Goal: Check status: Check status

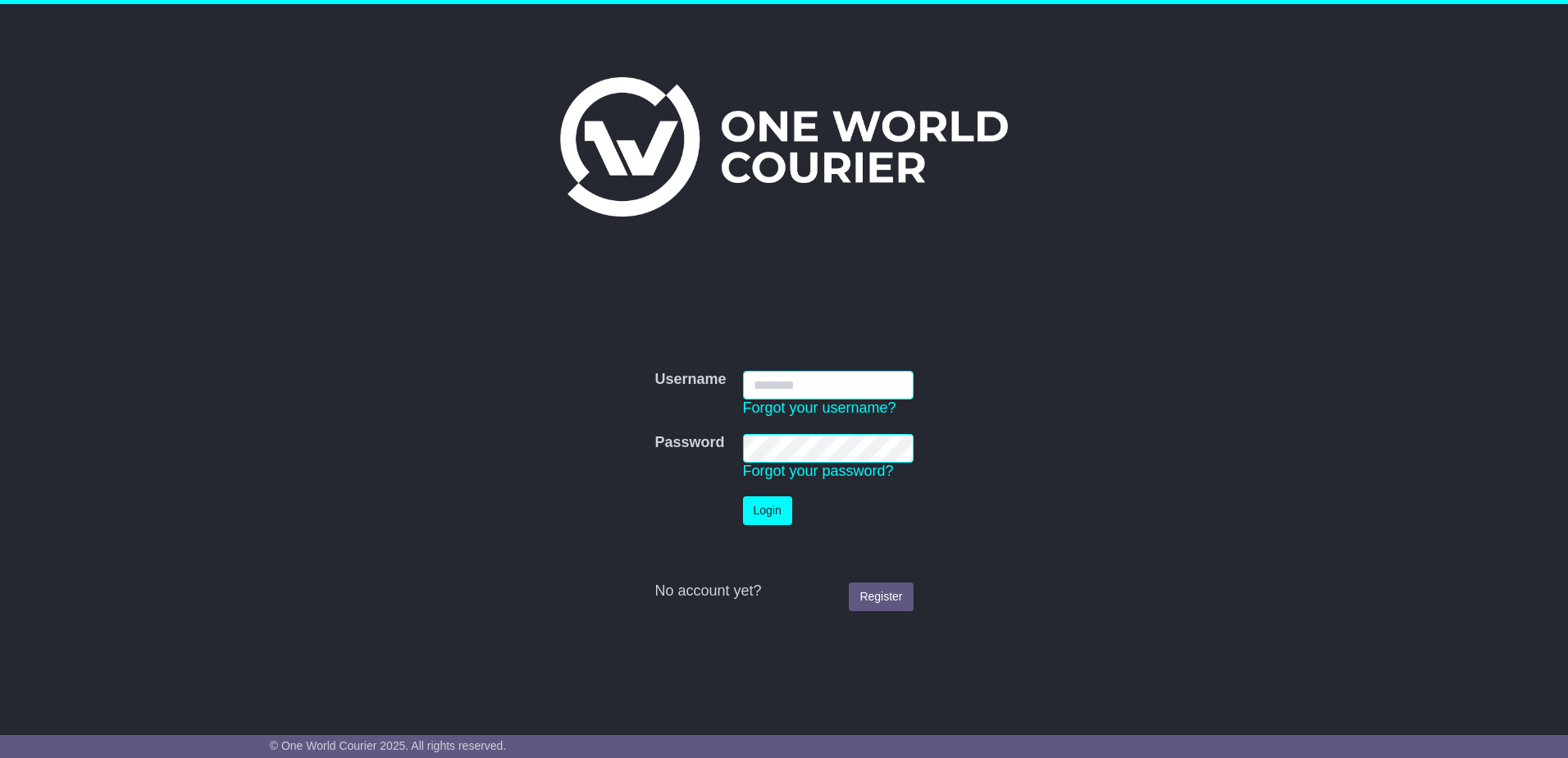
type input "**********"
click at [781, 520] on button "Login" at bounding box center [767, 510] width 49 height 29
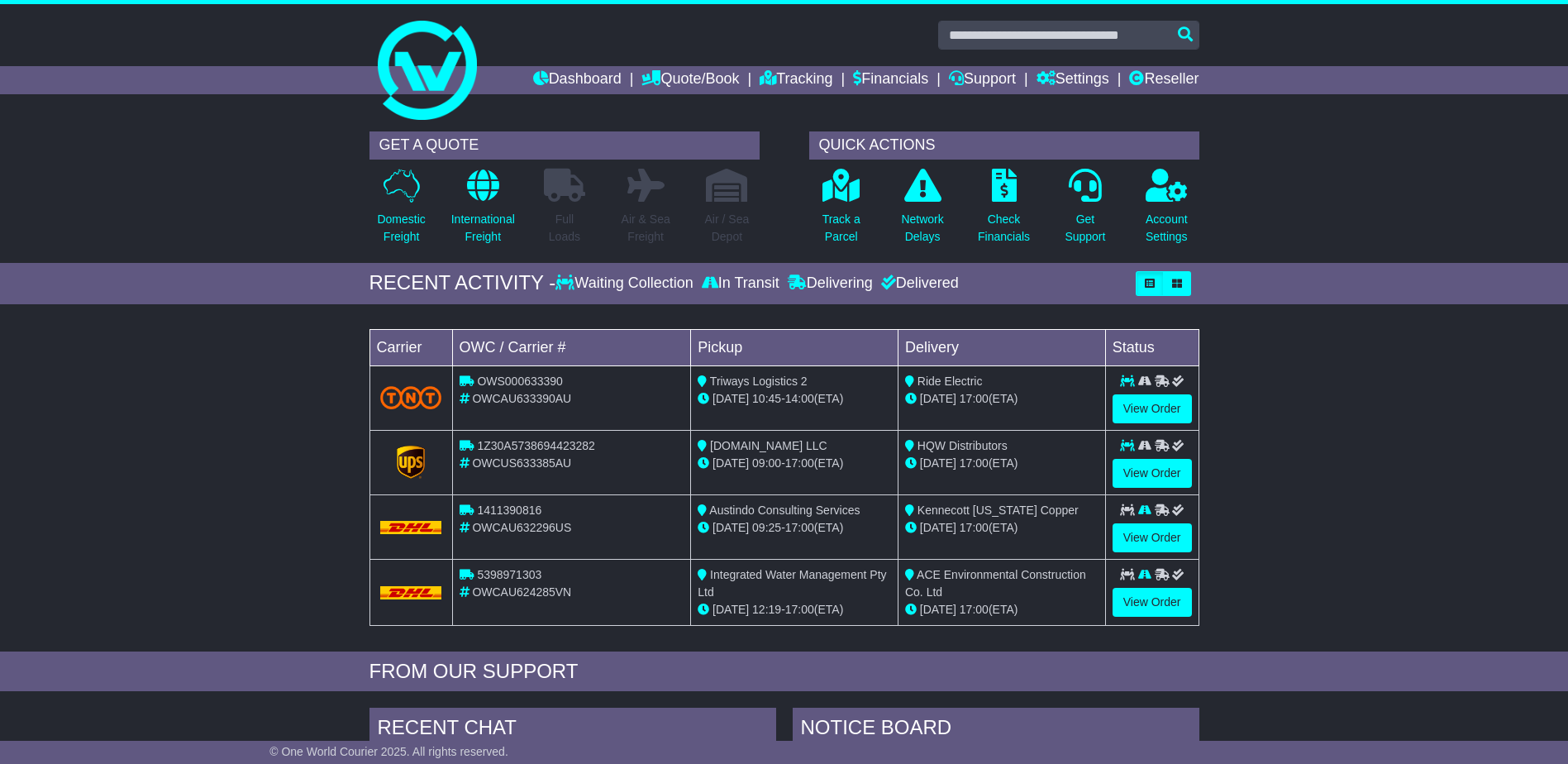
click at [1410, 562] on div "Loading... No bookings found Carrier OWC / Carrier # Pickup Delivery Status OWS…" at bounding box center [784, 482] width 1568 height 339
drag, startPoint x: 1410, startPoint y: 562, endPoint x: 187, endPoint y: 490, distance: 1225.1
click at [165, 503] on div "Loading... No bookings found Carrier OWC / Carrier # Pickup Delivery Status OWS…" at bounding box center [784, 482] width 1568 height 339
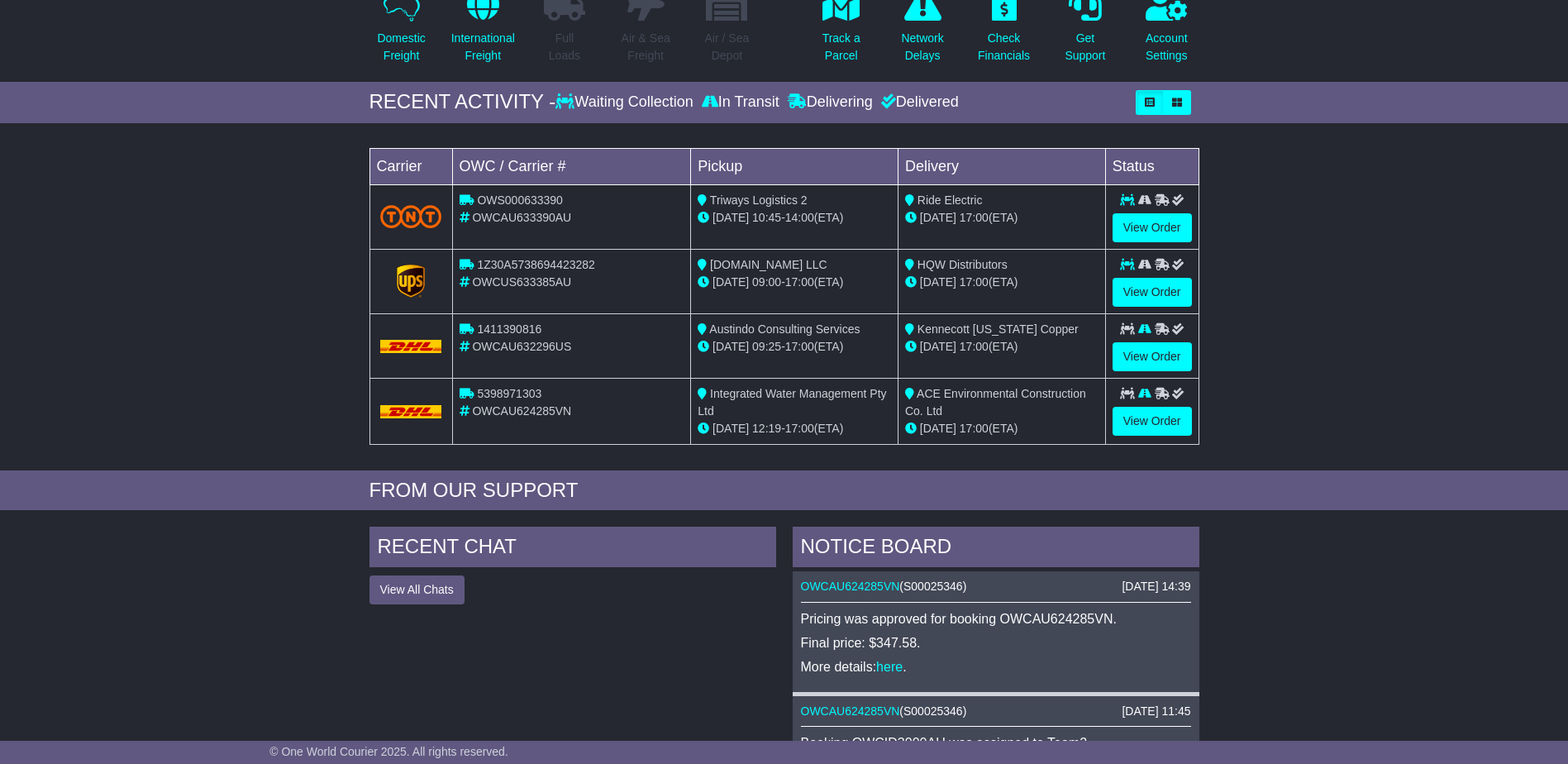
scroll to position [413, 0]
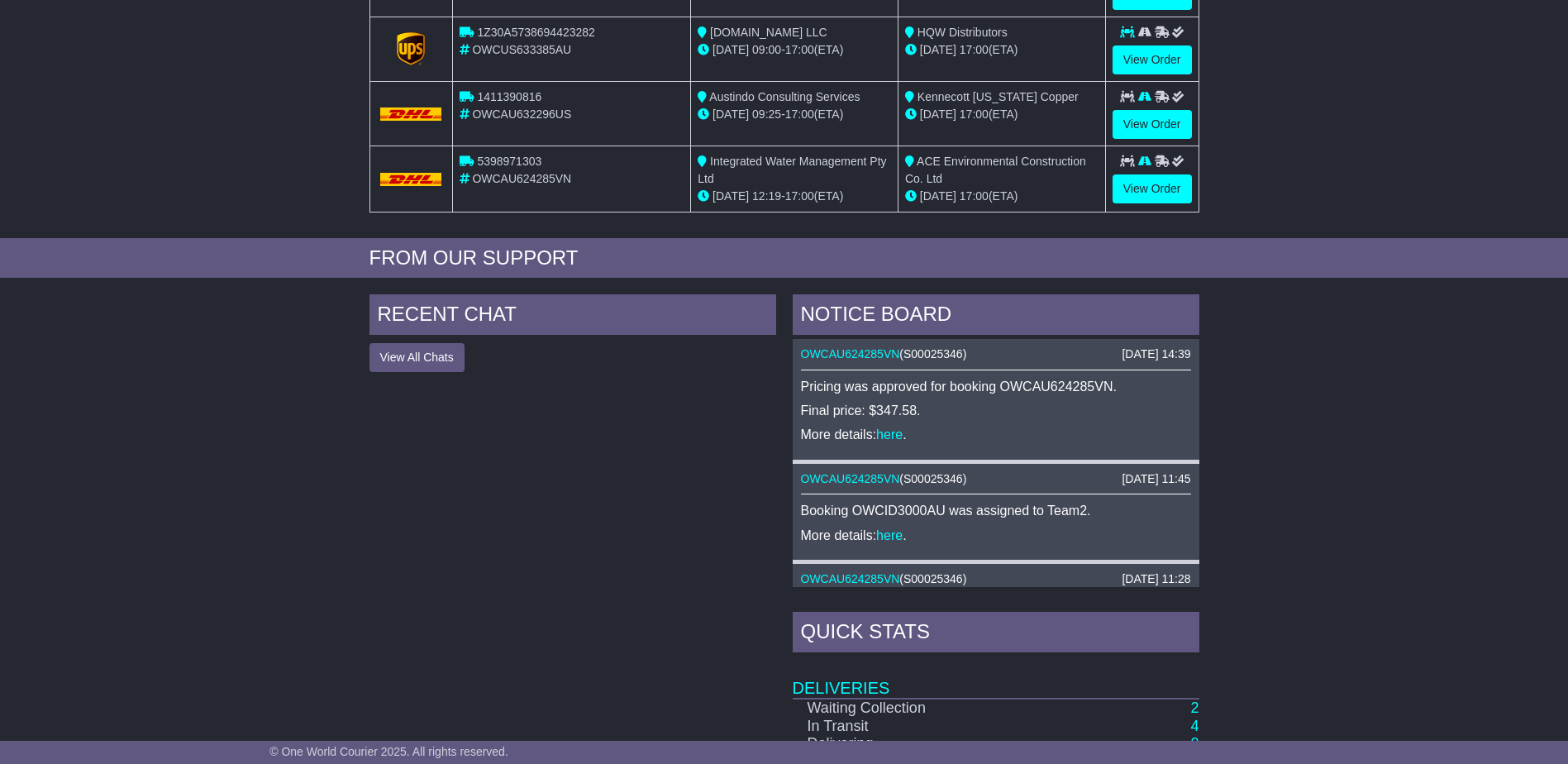
drag, startPoint x: 338, startPoint y: 538, endPoint x: 361, endPoint y: 543, distance: 23.5
click at [347, 548] on div "RECENT CHAT View All Chats Hide All Chats NOTICE BOARD 12 Aug 2025 14:39 OWCAU6…" at bounding box center [784, 641] width 1568 height 712
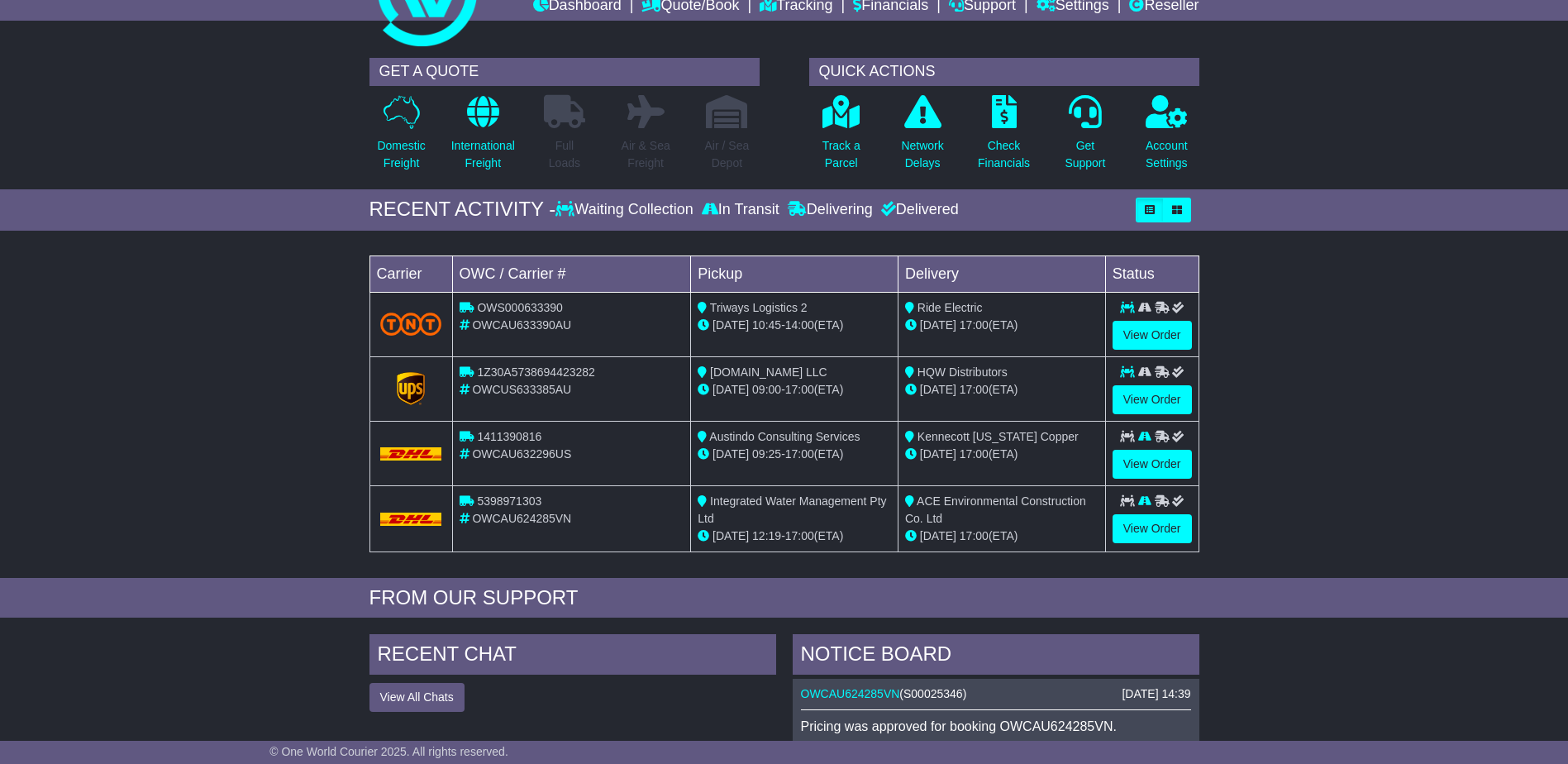
scroll to position [0, 0]
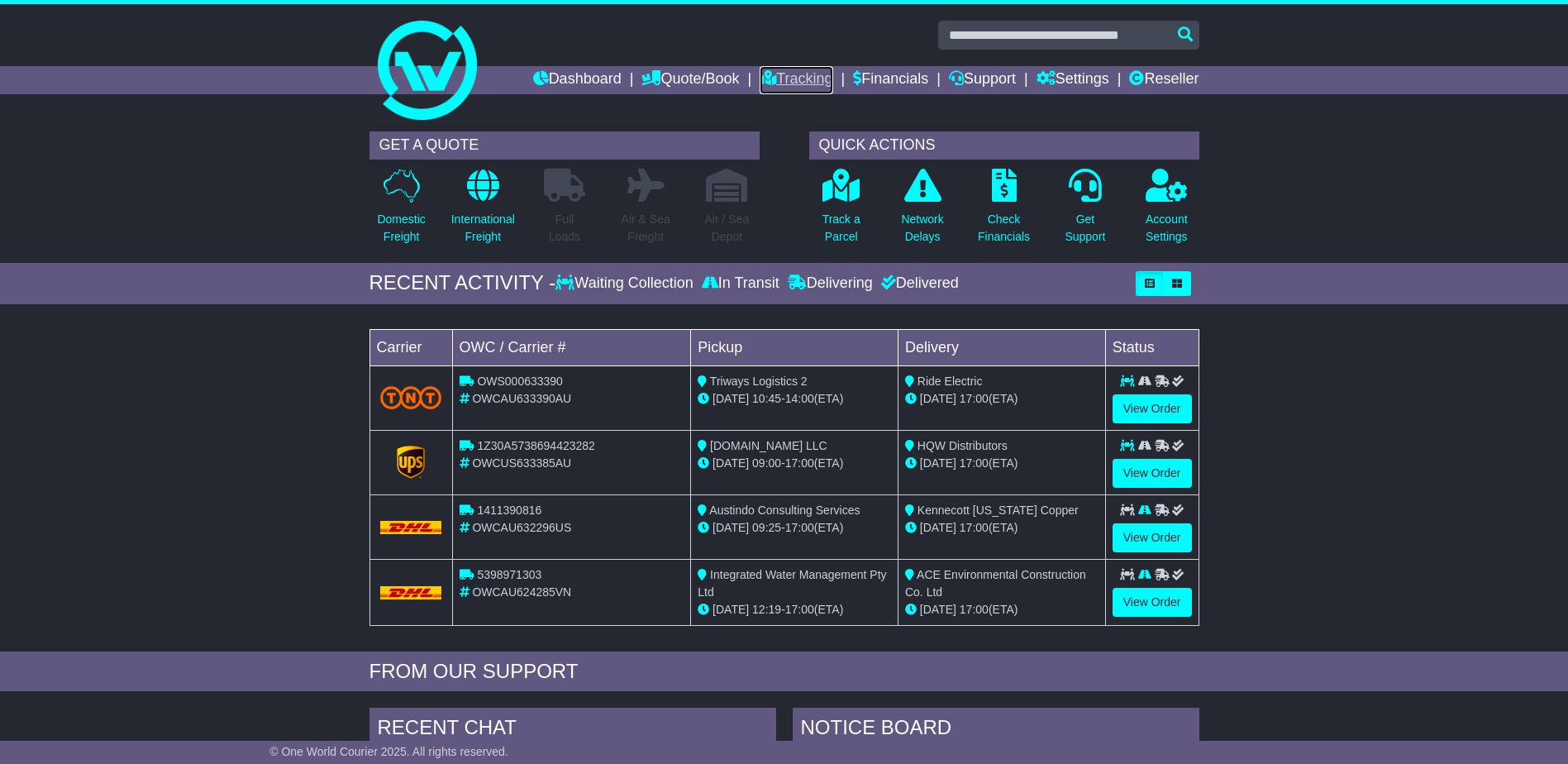
click at [774, 80] on link "Tracking" at bounding box center [796, 80] width 73 height 28
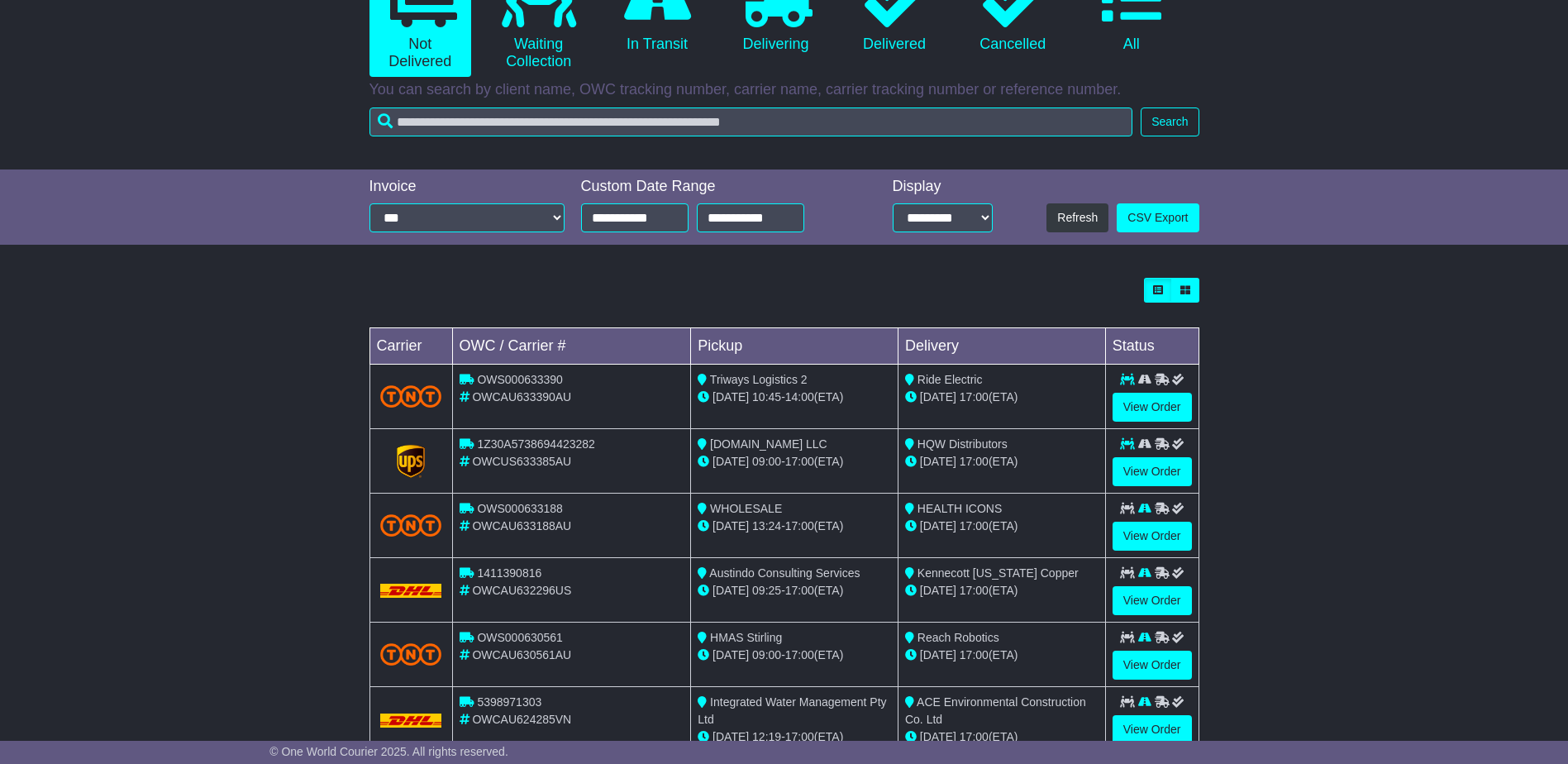
scroll to position [248, 0]
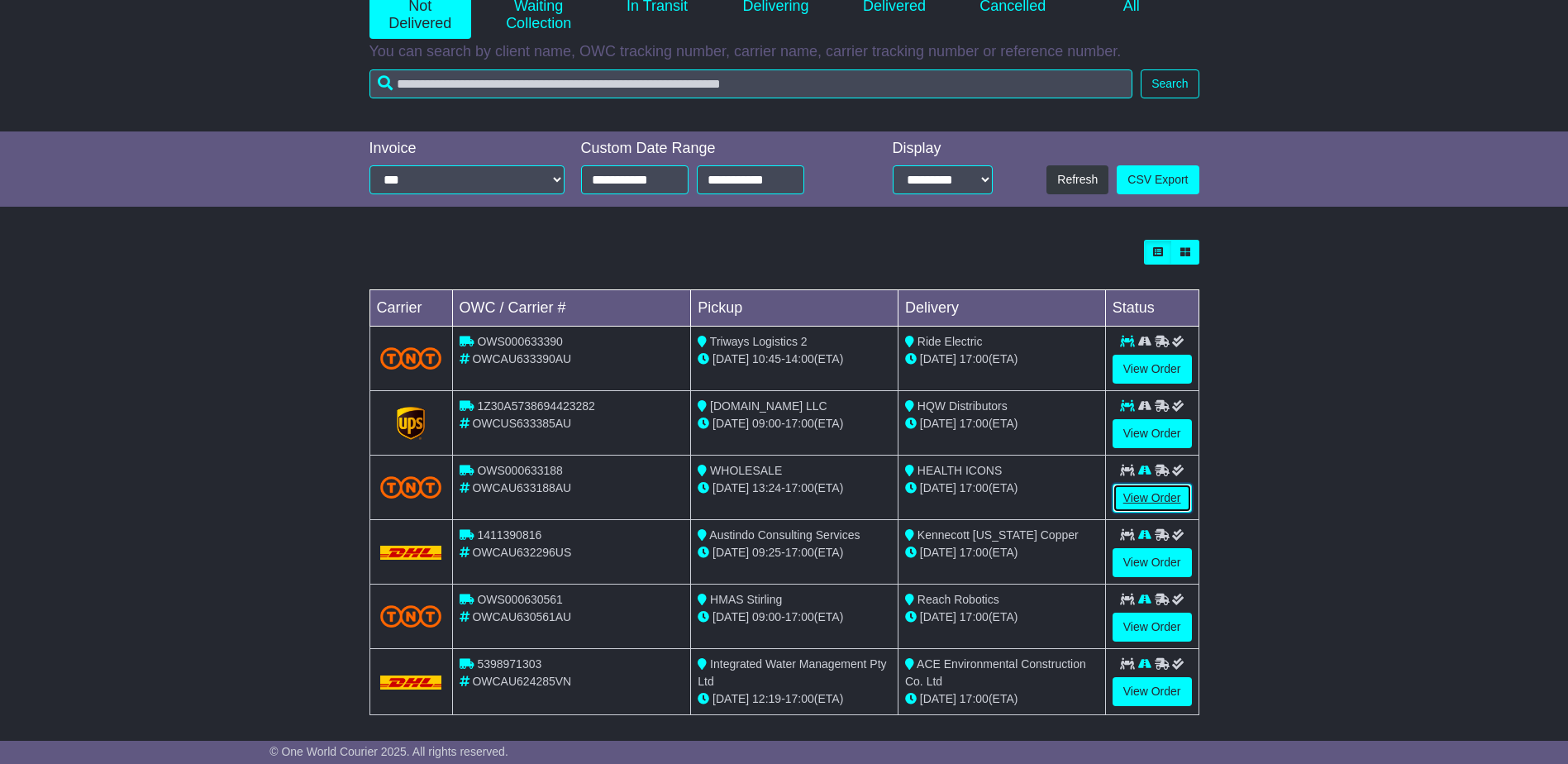
click at [1123, 499] on link "View Order" at bounding box center [1152, 497] width 79 height 29
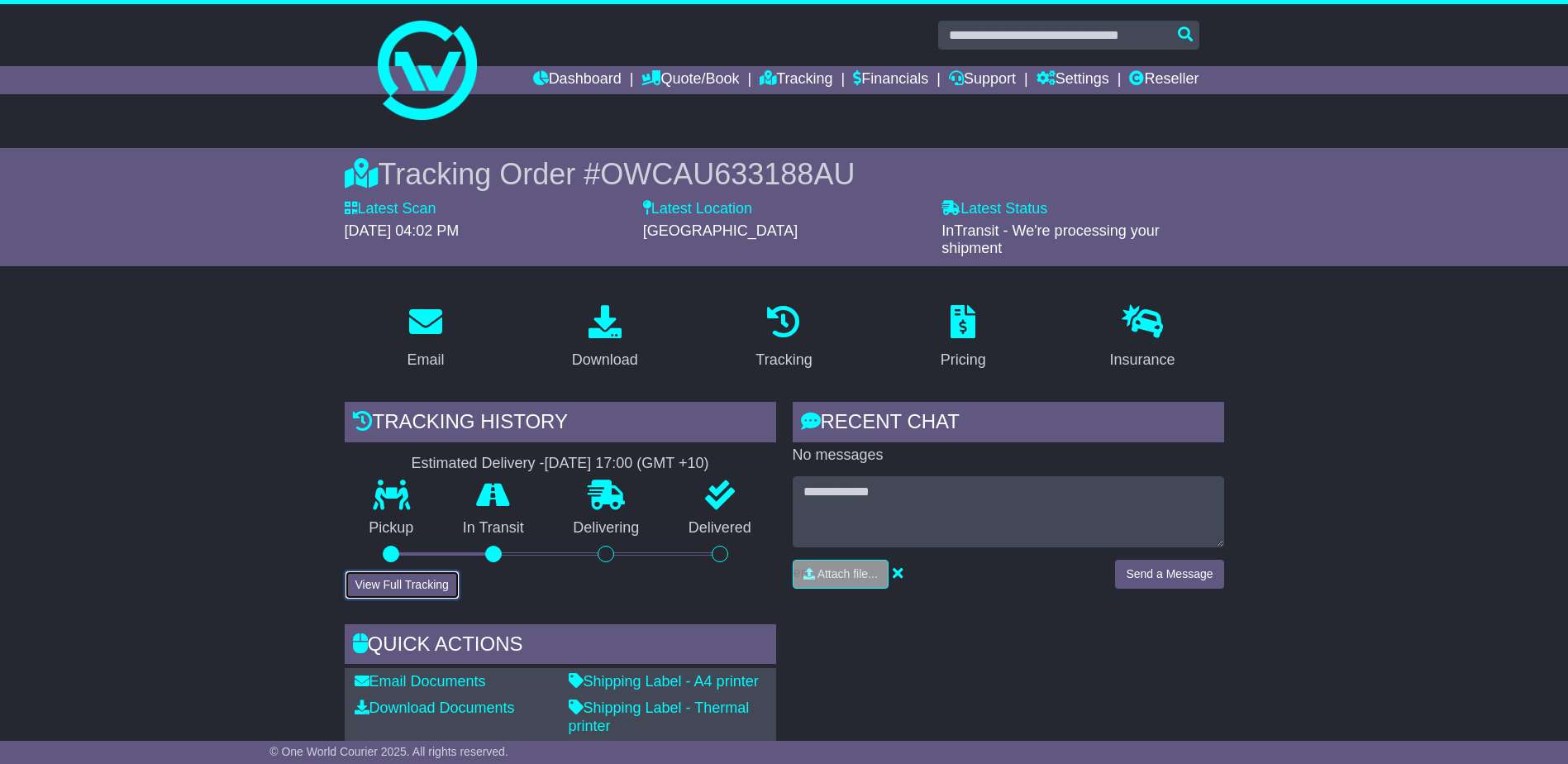
click at [401, 580] on button "View Full Tracking" at bounding box center [402, 584] width 115 height 29
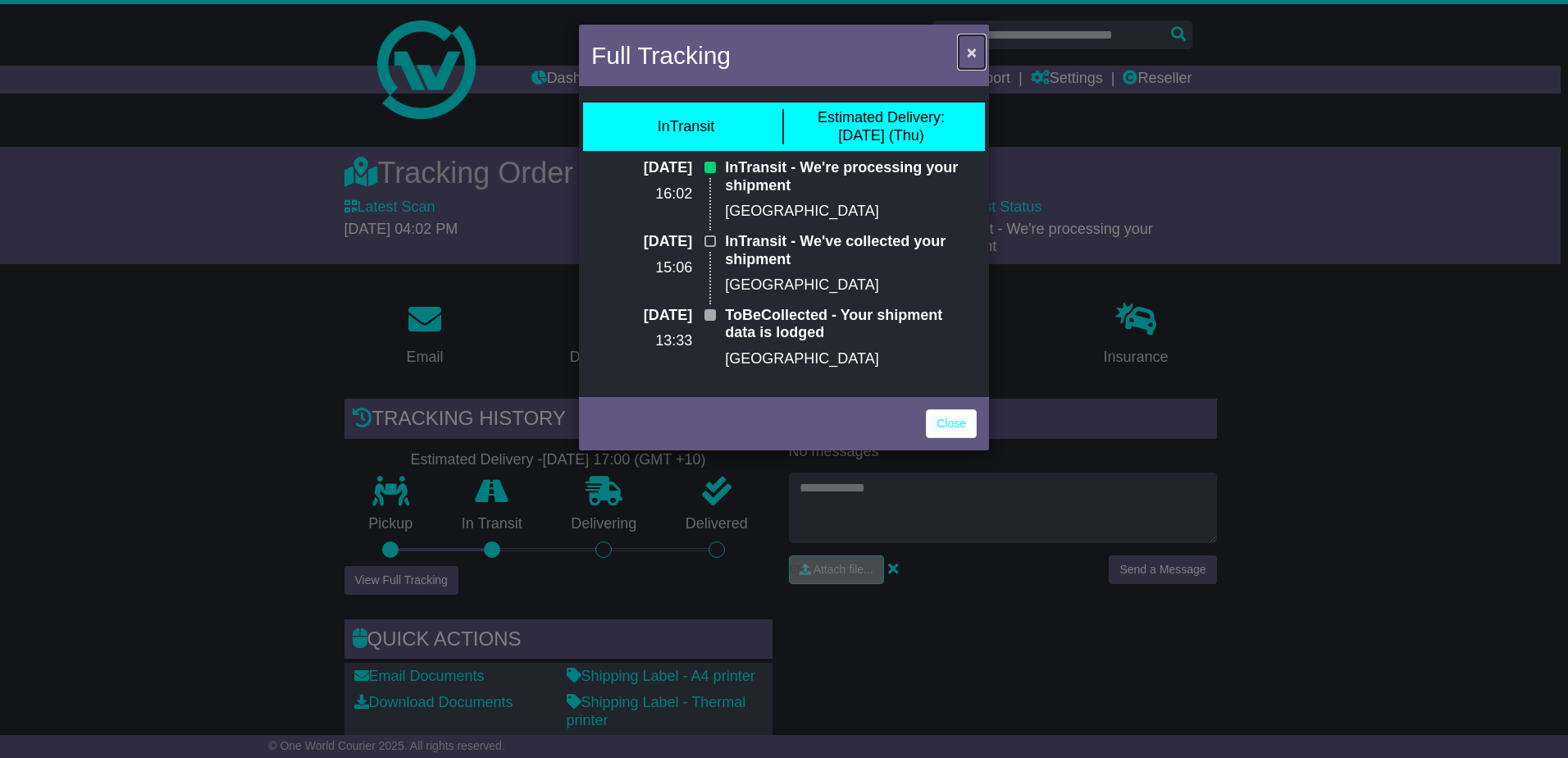
click at [975, 59] on span "×" at bounding box center [971, 52] width 10 height 19
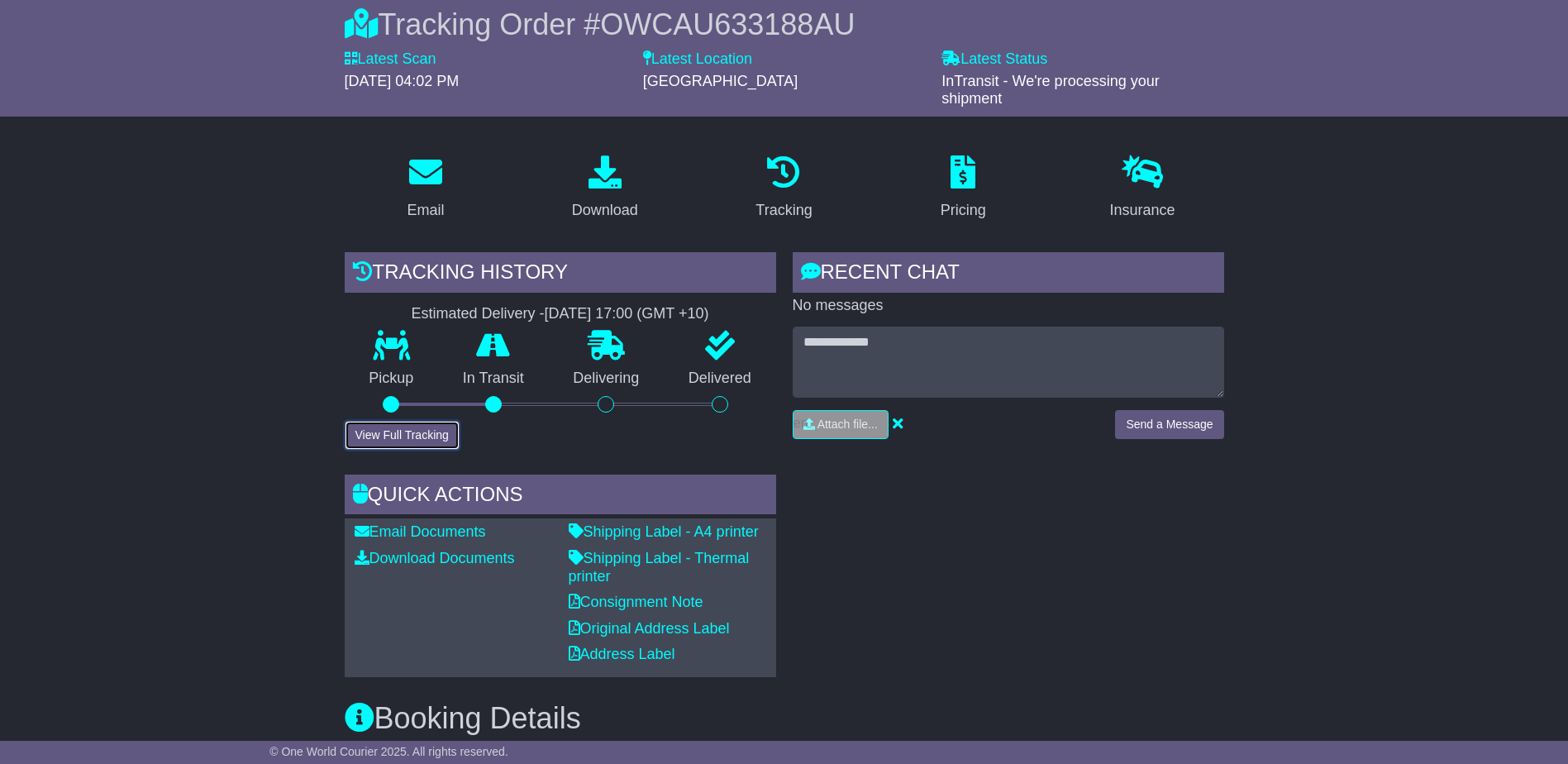
scroll to position [166, 0]
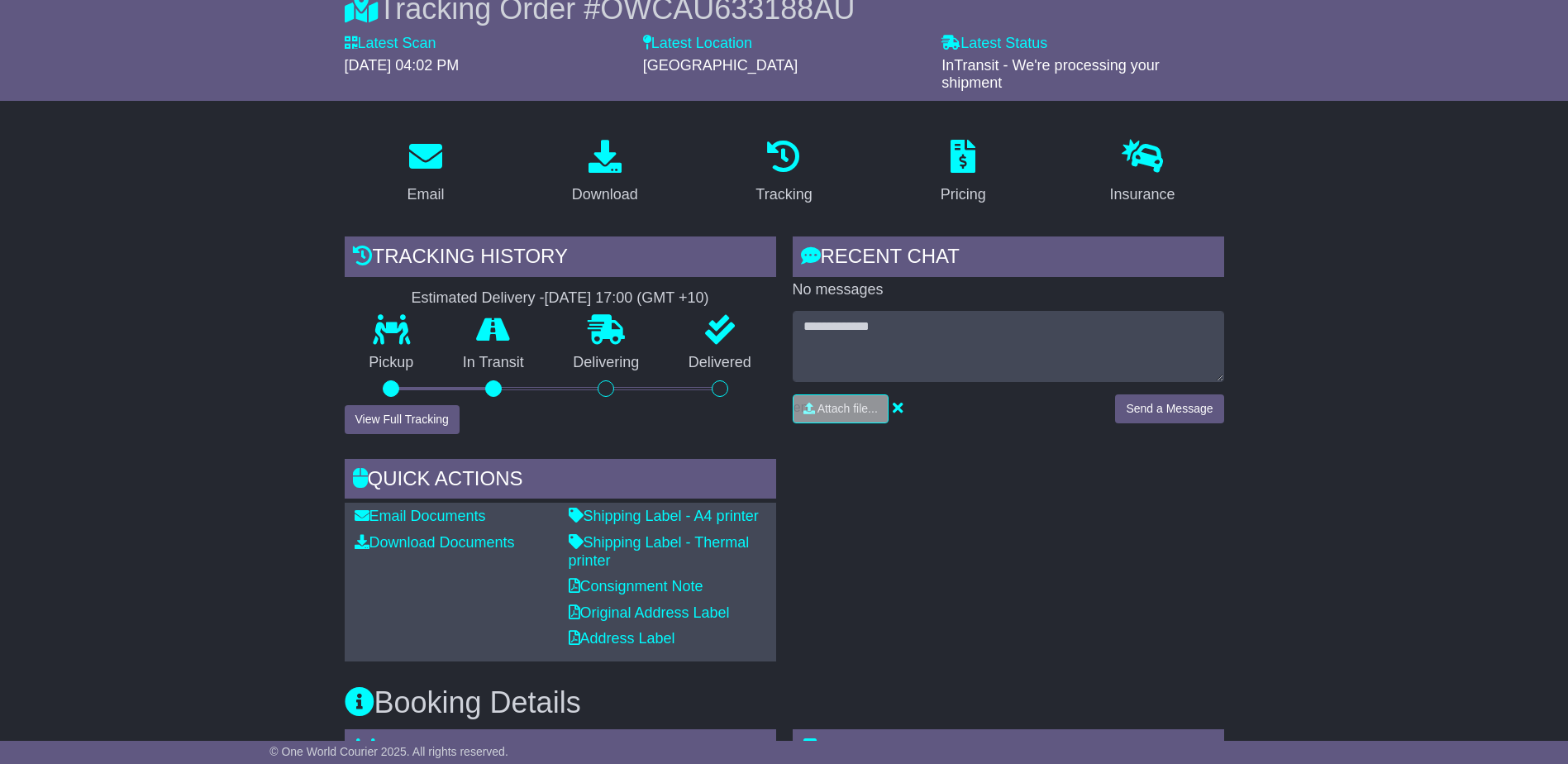
click at [487, 606] on div "Email Documents Download Documents Email PODs" at bounding box center [453, 582] width 214 height 149
click at [485, 609] on div "Email Documents Download Documents Email PODs" at bounding box center [453, 582] width 214 height 149
drag, startPoint x: 485, startPoint y: 609, endPoint x: 1125, endPoint y: 600, distance: 640.1
click at [1125, 600] on div "RECENT CHAT Loading... No messages Attach file..." at bounding box center [1008, 449] width 448 height 425
click at [1115, 604] on div "RECENT CHAT Loading... No messages Attach file..." at bounding box center [1008, 449] width 448 height 425
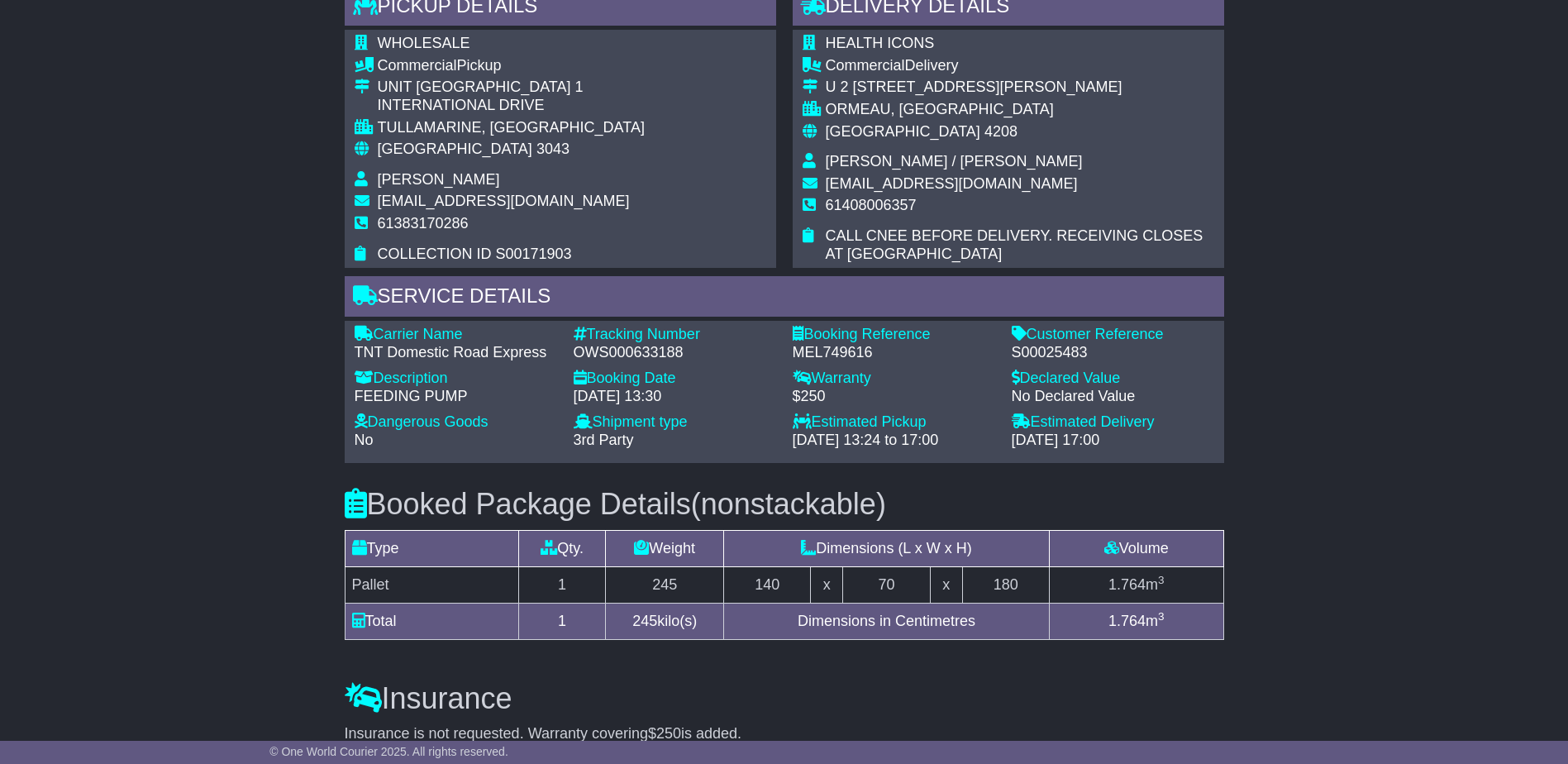
scroll to position [909, 0]
click at [759, 443] on div "Shipment type - 3rd Party Sending Receiving" at bounding box center [675, 434] width 219 height 44
click at [772, 435] on div "3rd Party Sending Receiving" at bounding box center [674, 439] width 203 height 18
drag, startPoint x: 772, startPoint y: 432, endPoint x: 290, endPoint y: 459, distance: 482.8
click at [290, 459] on div "Email Download Tracking Pricing Insurance" at bounding box center [784, 200] width 1568 height 1636
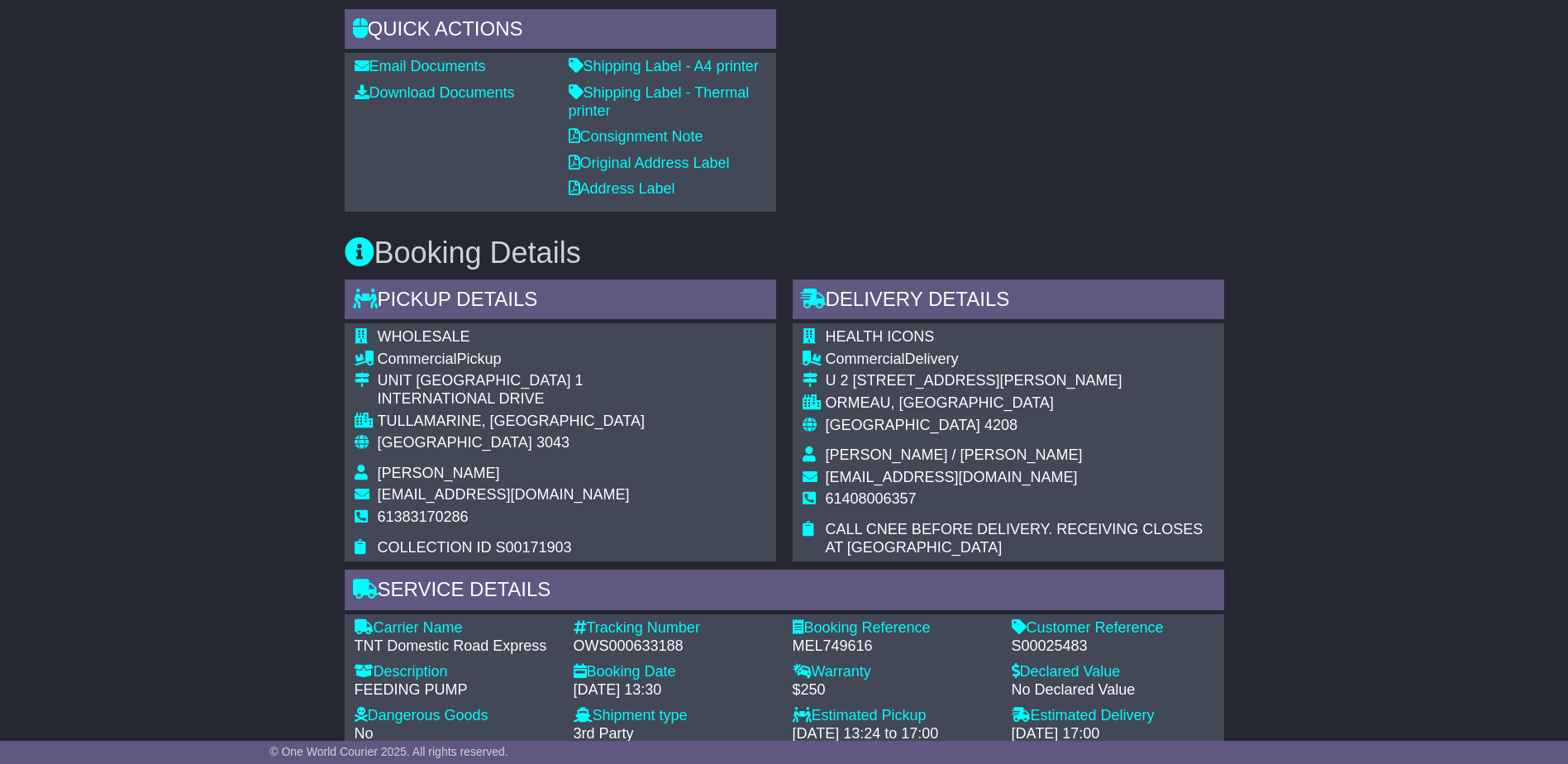
scroll to position [579, 0]
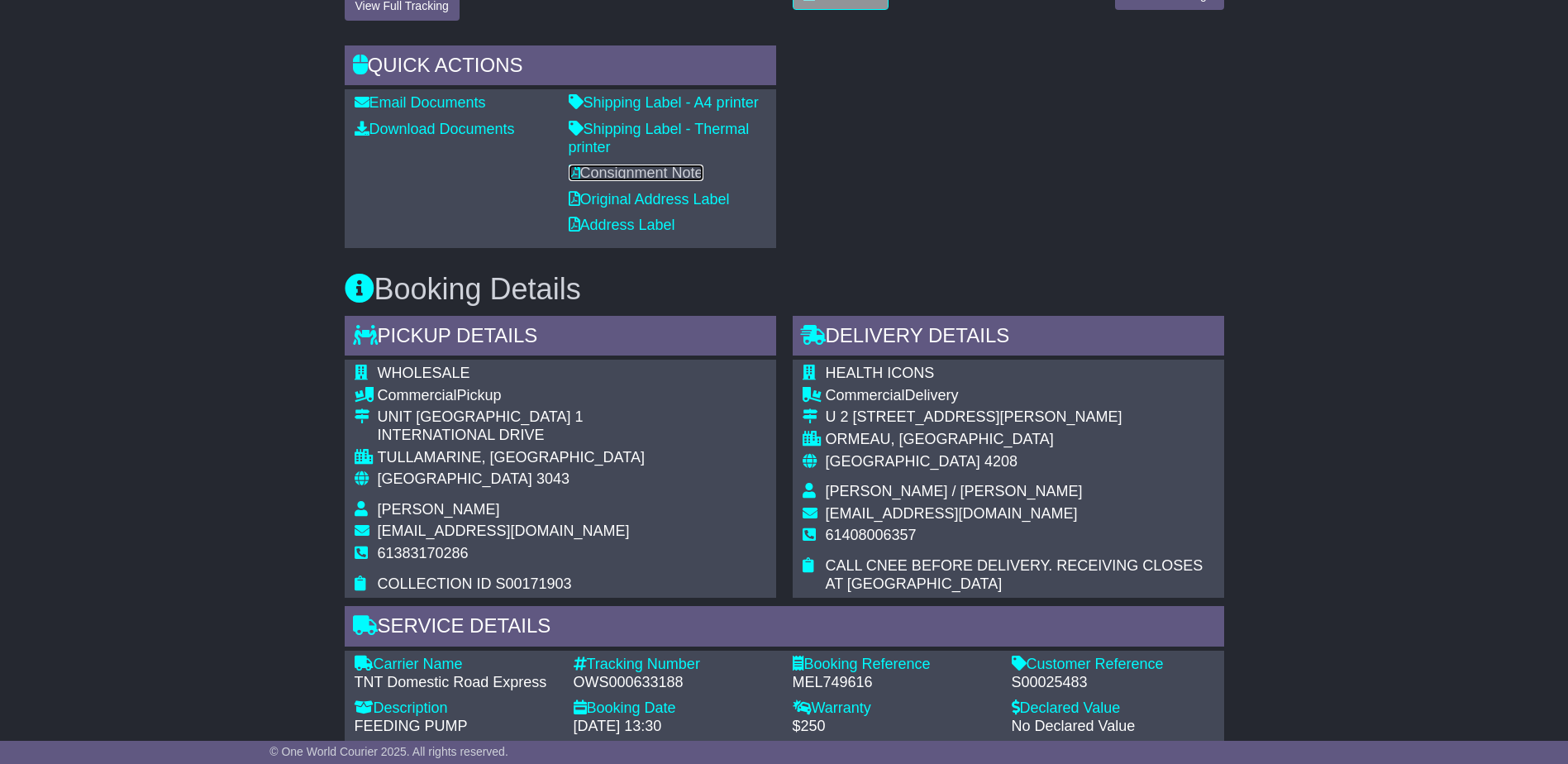
click at [649, 169] on link "Consignment Note" at bounding box center [636, 173] width 135 height 17
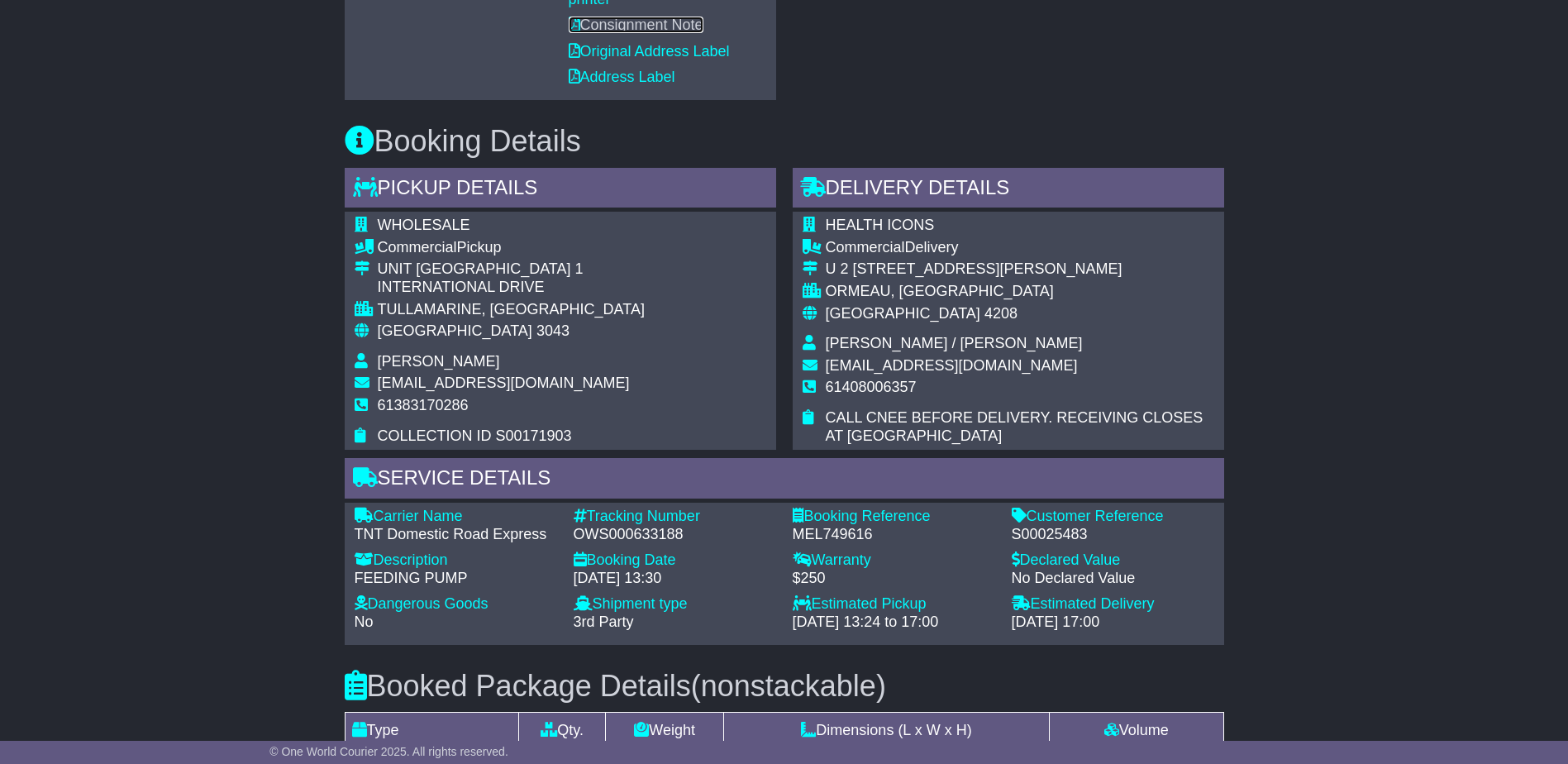
scroll to position [743, 0]
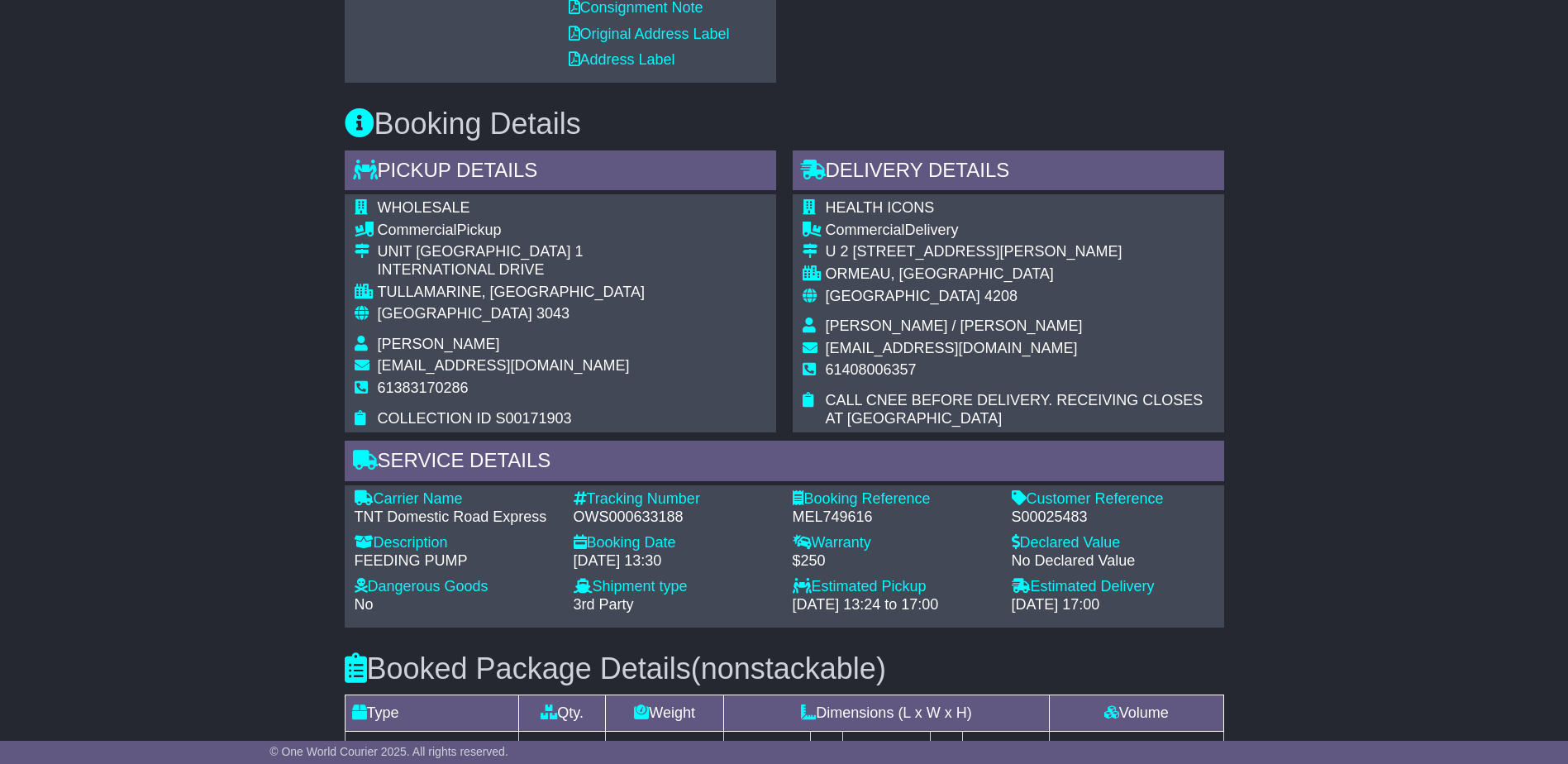
drag, startPoint x: 829, startPoint y: 602, endPoint x: 808, endPoint y: 601, distance: 21.0
click at [808, 601] on div "[DATE] 13:24 to 17:00" at bounding box center [894, 604] width 203 height 18
click at [800, 588] on div "Estimated Pickup - [DATE] 13:24 to 17:00" at bounding box center [894, 596] width 219 height 36
click at [802, 587] on div "Estimated Pickup" at bounding box center [894, 586] width 203 height 18
click at [807, 587] on div "Estimated Pickup" at bounding box center [894, 586] width 203 height 18
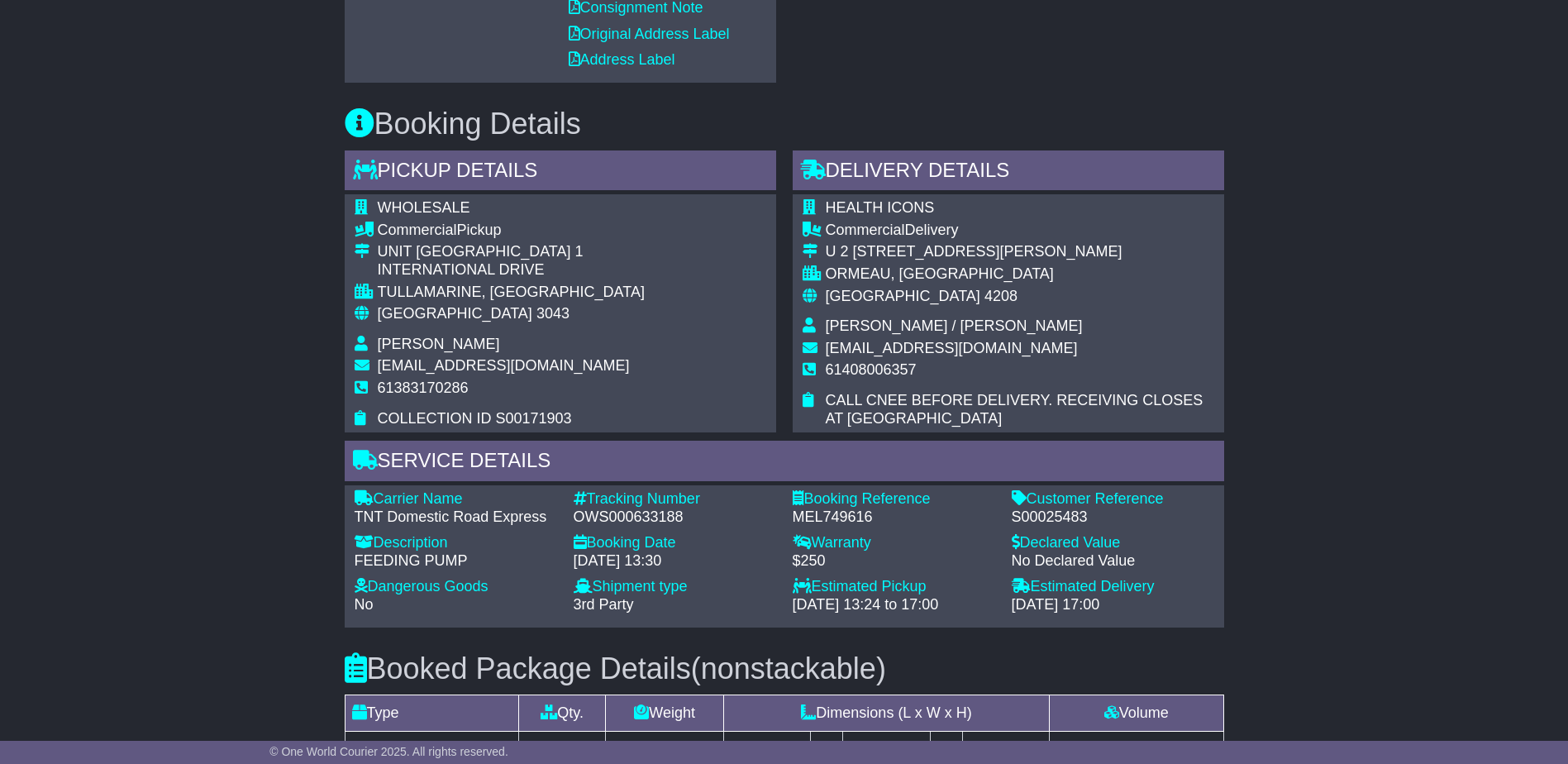
click at [808, 587] on div "Estimated Pickup" at bounding box center [894, 586] width 203 height 18
drag, startPoint x: 808, startPoint y: 587, endPoint x: 823, endPoint y: 594, distance: 16.6
click at [823, 594] on div "Estimated Pickup - [DATE] 13:24 to 17:00" at bounding box center [894, 596] width 219 height 36
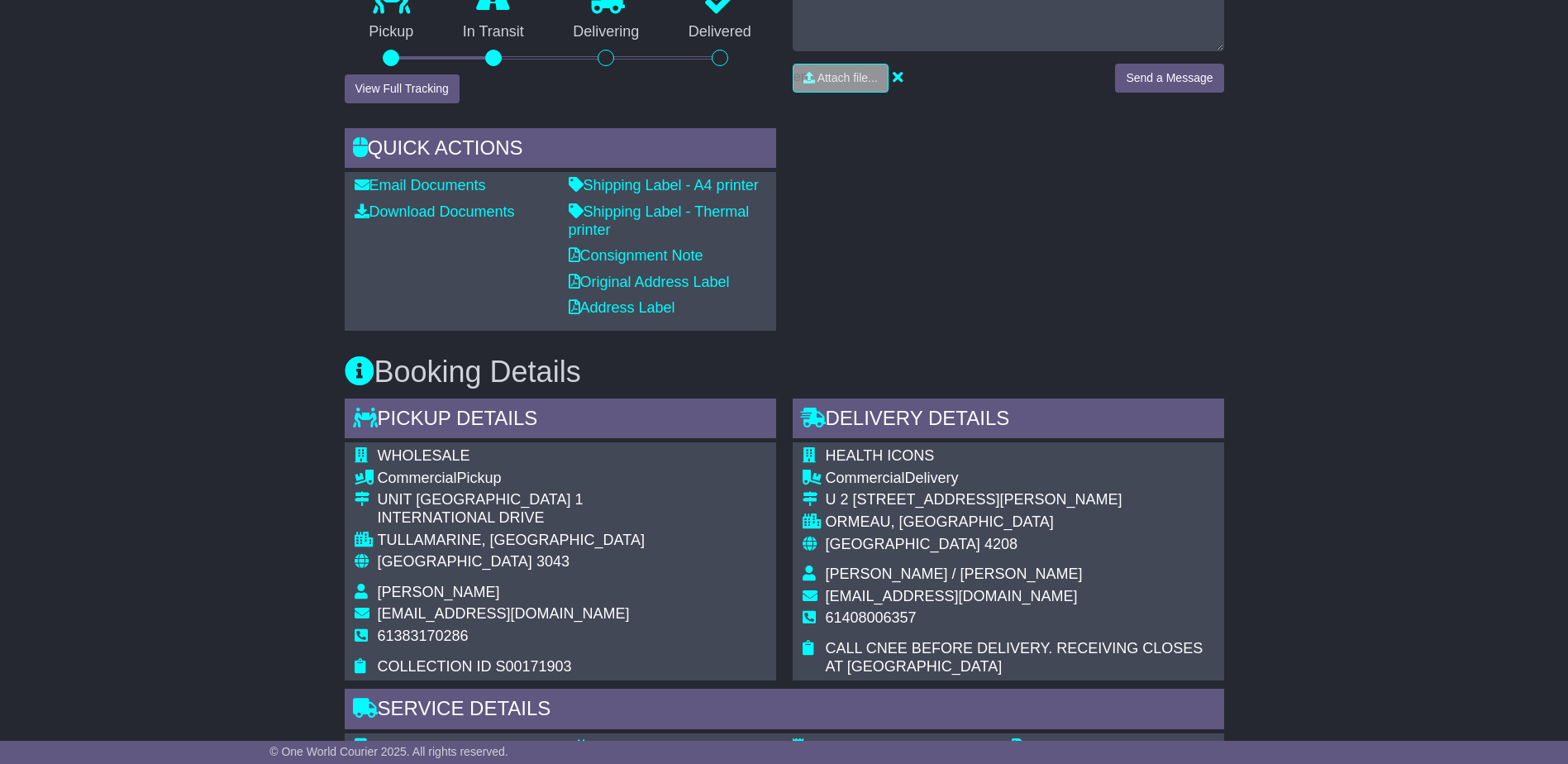
click at [980, 288] on div "RECENT CHAT Loading... No messages Attach file..." at bounding box center [1008, 118] width 448 height 425
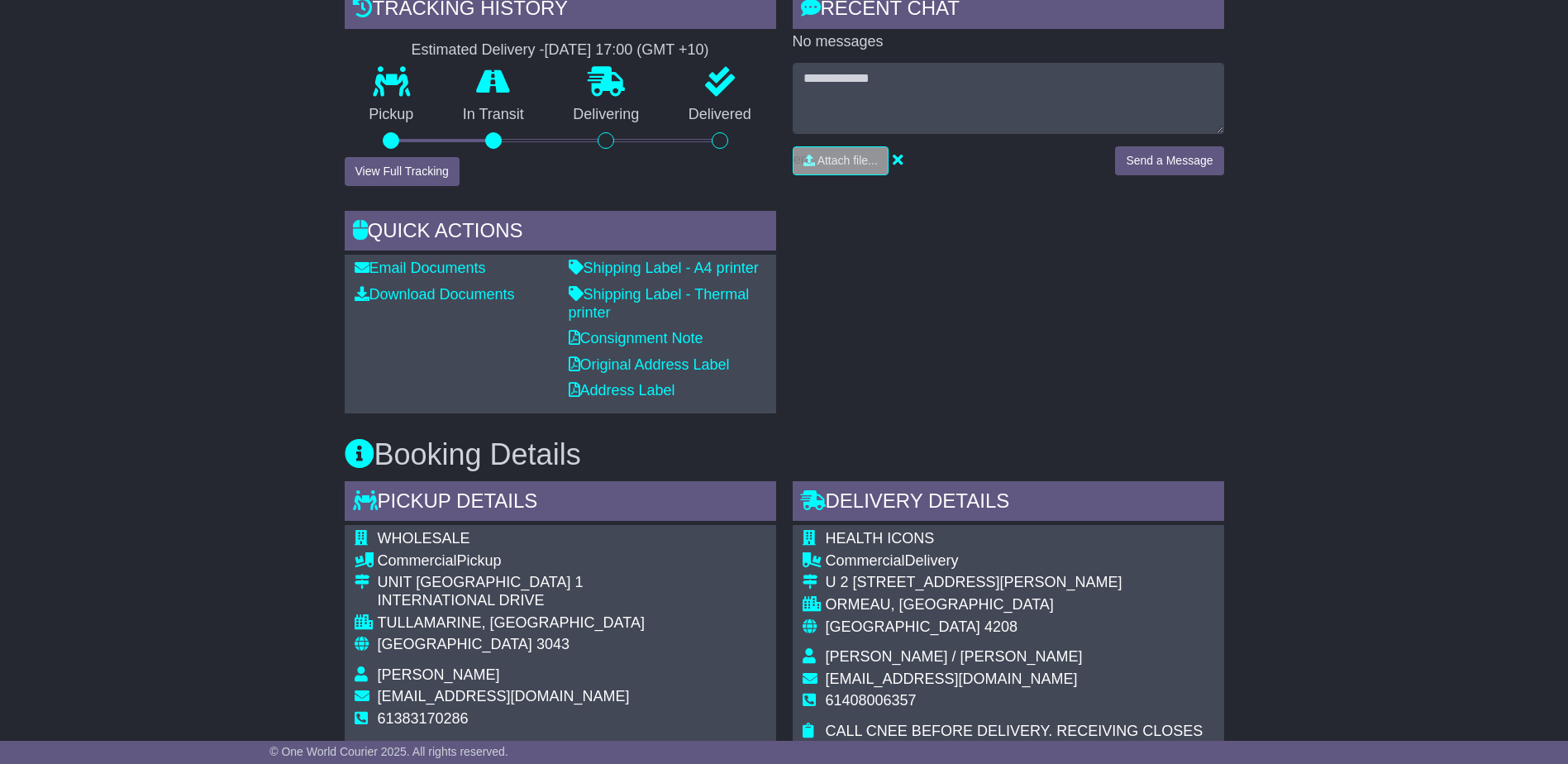
scroll to position [248, 0]
